Goal: Information Seeking & Learning: Learn about a topic

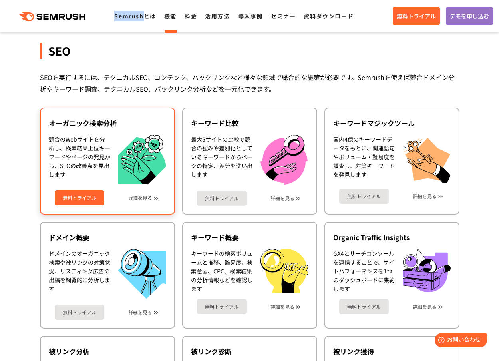
scroll to position [160, 0]
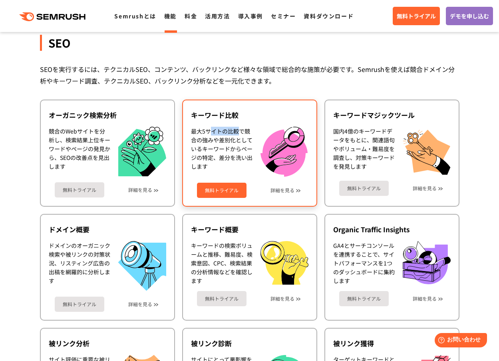
drag, startPoint x: 209, startPoint y: 131, endPoint x: 237, endPoint y: 132, distance: 28.0
click at [237, 132] on div "最大5サイトの比較で競合の強みや差別化としているキーワードからページの特定、差分を洗い出します" at bounding box center [222, 152] width 62 height 50
click at [231, 141] on div "最大5サイトの比較で競合の強みや差別化としているキーワードからページの特定、差分を洗い出します" at bounding box center [222, 152] width 62 height 50
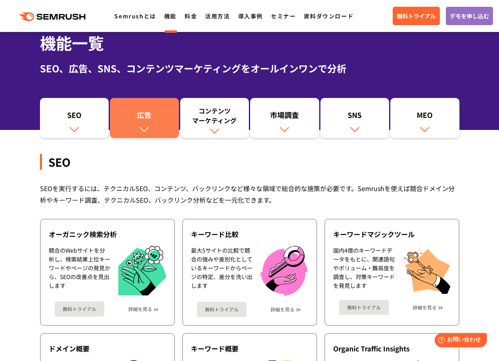
scroll to position [40, 0]
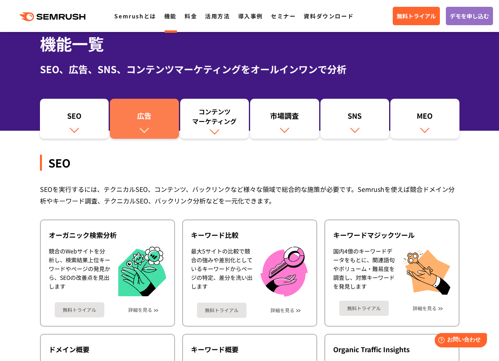
click at [137, 114] on div "広告" at bounding box center [144, 118] width 61 height 14
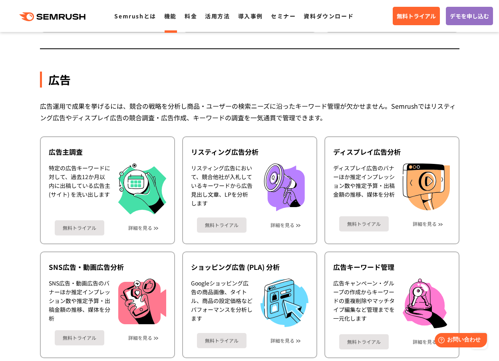
scroll to position [712, 0]
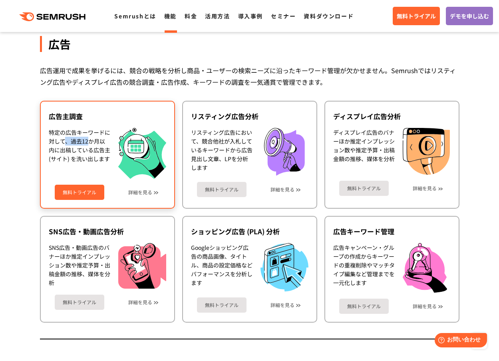
drag, startPoint x: 68, startPoint y: 139, endPoint x: 103, endPoint y: 152, distance: 37.4
click at [90, 145] on div "特定の広告キーワードに対して、過去12か月以内に出稿している広告主 (サイト) を洗い出します" at bounding box center [80, 153] width 62 height 51
click at [103, 152] on div "特定の広告キーワードに対して、過去12か月以内に出稿している広告主 (サイト) を洗い出します" at bounding box center [80, 153] width 62 height 51
click at [87, 154] on div "特定の広告キーワードに対して、過去12か月以内に出稿している広告主 (サイト) を洗い出します" at bounding box center [80, 153] width 62 height 51
click at [75, 157] on div "特定の広告キーワードに対して、過去12か月以内に出稿している広告主 (サイト) を洗い出します" at bounding box center [80, 153] width 62 height 51
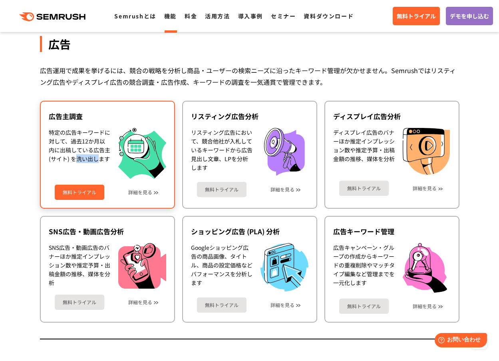
click at [75, 156] on div "特定の広告キーワードに対して、過去12か月以内に出稿している広告主 (サイト) を洗い出します" at bounding box center [80, 153] width 62 height 51
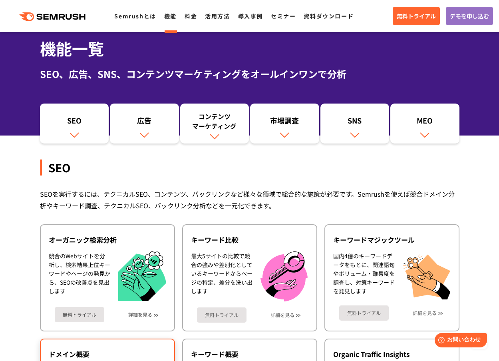
scroll to position [0, 0]
